Goal: Find specific fact: Find specific fact

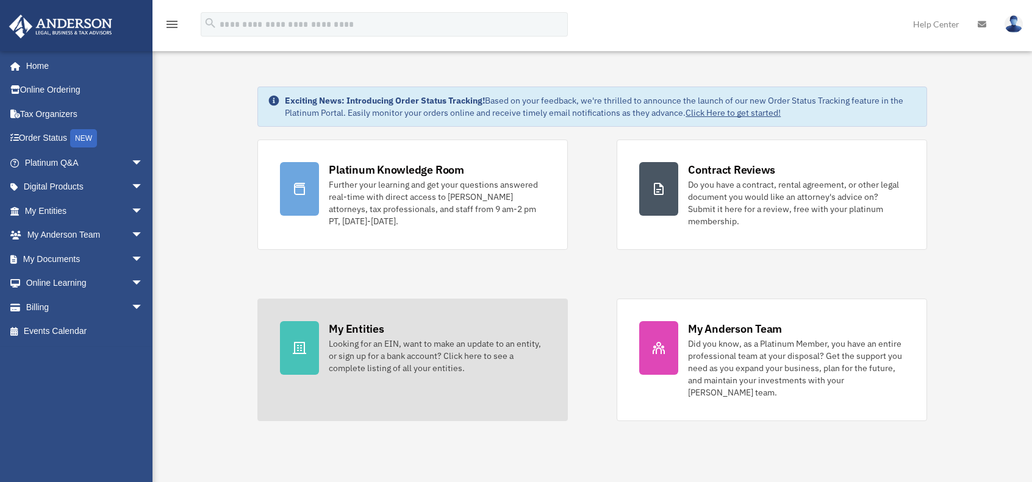
click at [389, 353] on div "Looking for an EIN, want to make an update to an entity, or sign up for a bank …" at bounding box center [437, 356] width 216 height 37
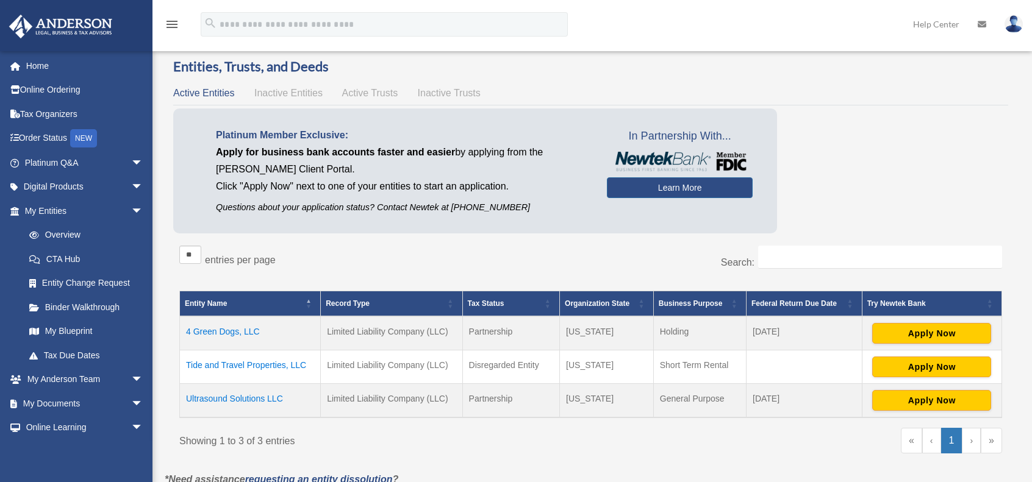
scroll to position [61, 0]
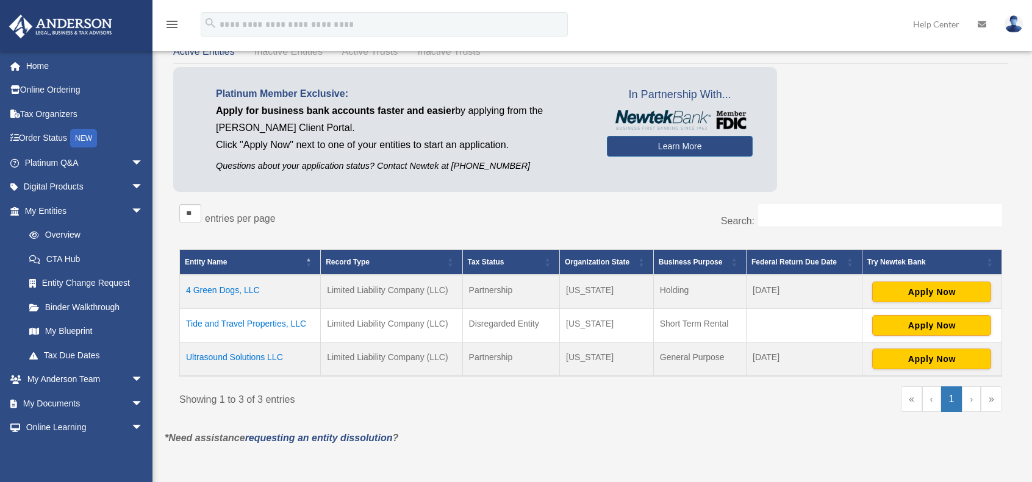
click at [214, 317] on td "Tide and Travel Properties, LLC" at bounding box center [250, 326] width 141 height 34
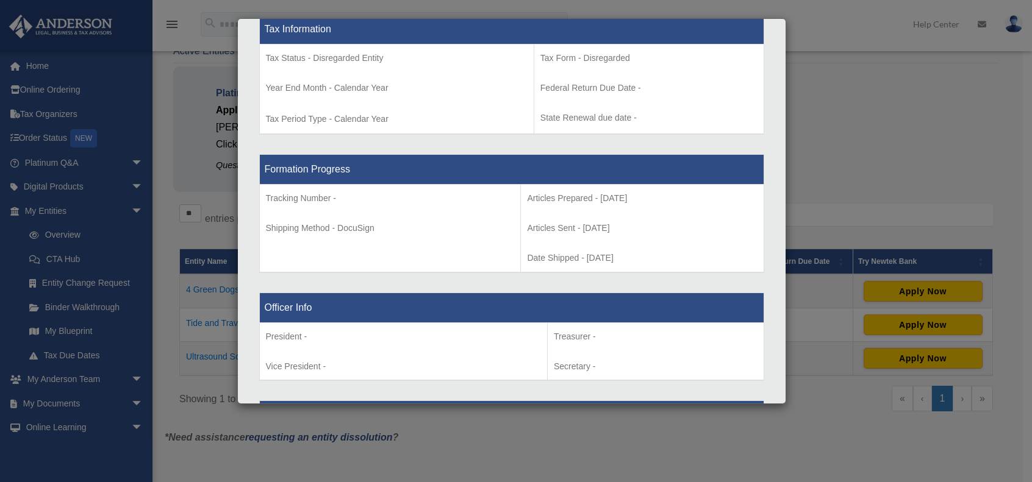
scroll to position [212, 0]
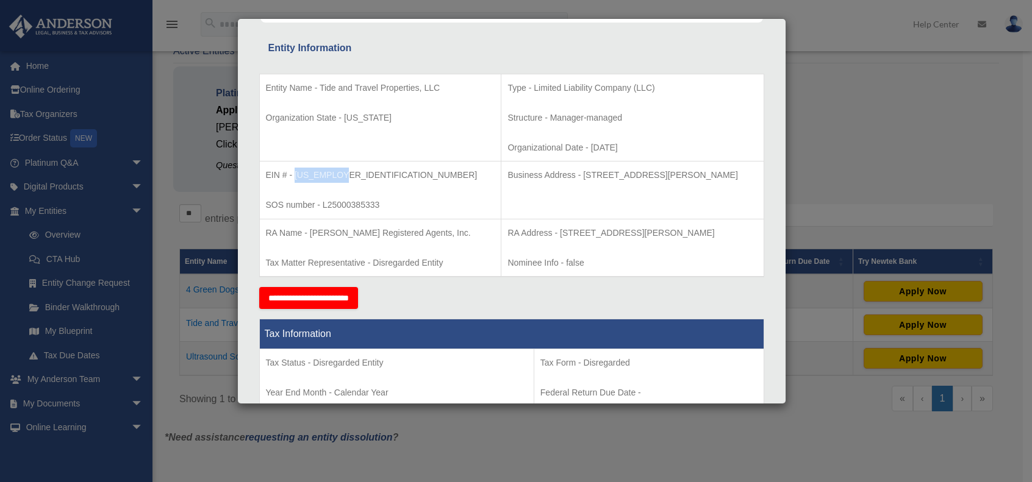
drag, startPoint x: 343, startPoint y: 171, endPoint x: 295, endPoint y: 173, distance: 47.6
click at [295, 173] on p "EIN # - 39-3970007" at bounding box center [380, 175] width 229 height 15
copy p "39-3970007"
click at [869, 49] on div "Details × Articles Sent Organizational Date" at bounding box center [516, 241] width 1032 height 482
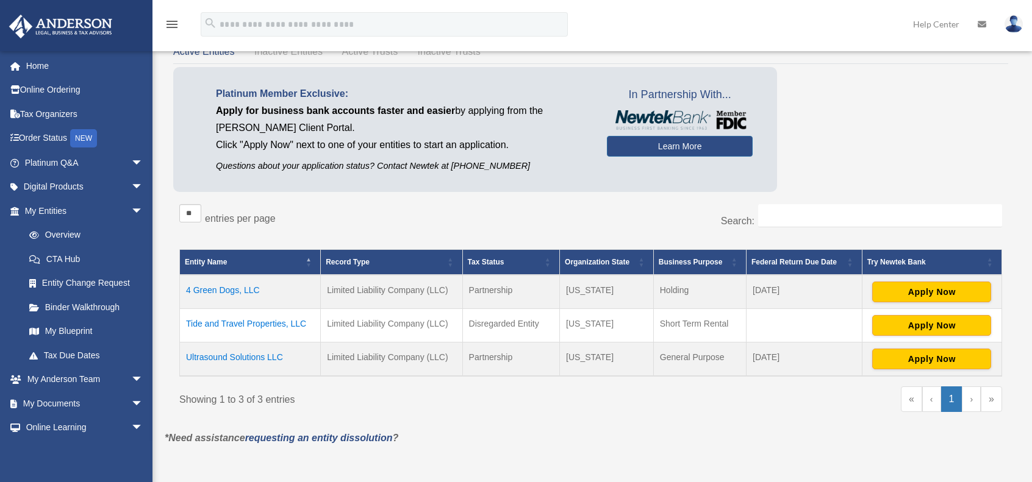
click at [254, 329] on td "Tide and Travel Properties, LLC" at bounding box center [250, 326] width 141 height 34
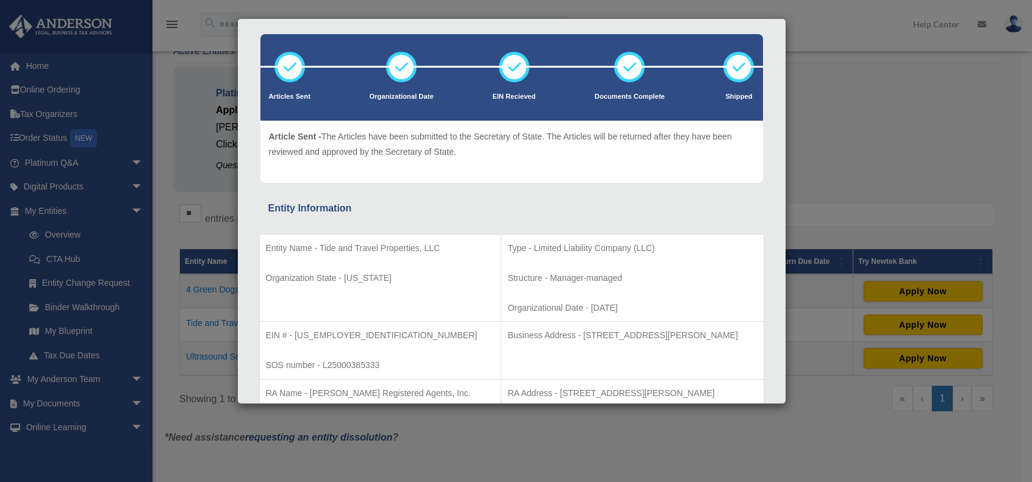
scroll to position [61, 0]
